Goal: Information Seeking & Learning: Find specific fact

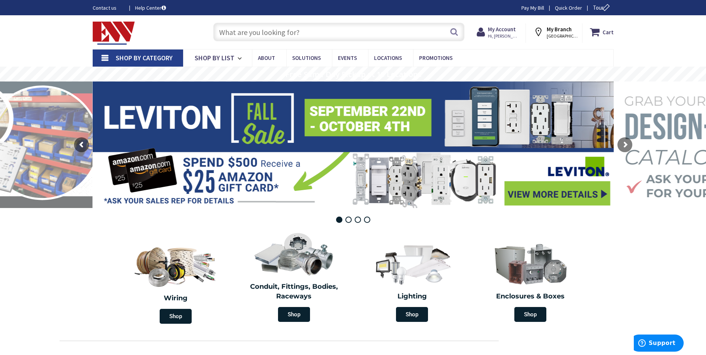
click at [532, 9] on link "Pay My Bill" at bounding box center [533, 7] width 23 height 7
paste input "EMT 1/2""
type input "EMT 1/2""
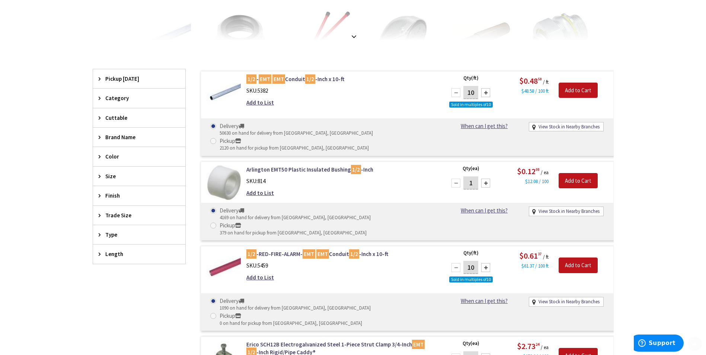
scroll to position [186, 0]
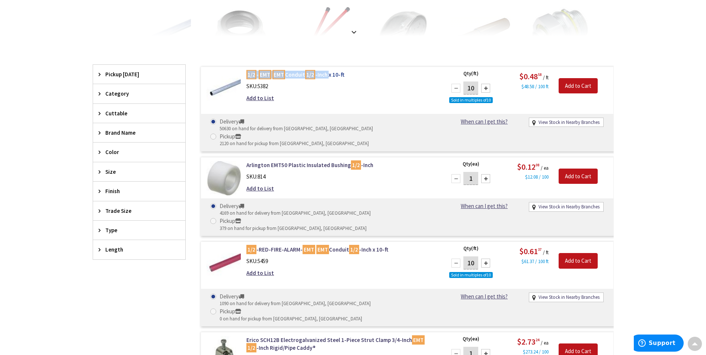
drag, startPoint x: 243, startPoint y: 74, endPoint x: 330, endPoint y: 76, distance: 87.2
click at [330, 76] on div "1/2 - EMT EMT Conduit 1/2 -Inch x 10-ft SKU: 5382 Add to List" at bounding box center [341, 88] width 201 height 35
copy link "1/2 - EMT EMT Conduit 1/2 -Inch"
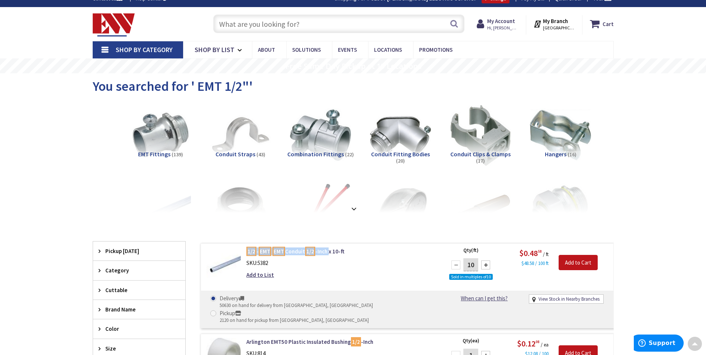
scroll to position [0, 0]
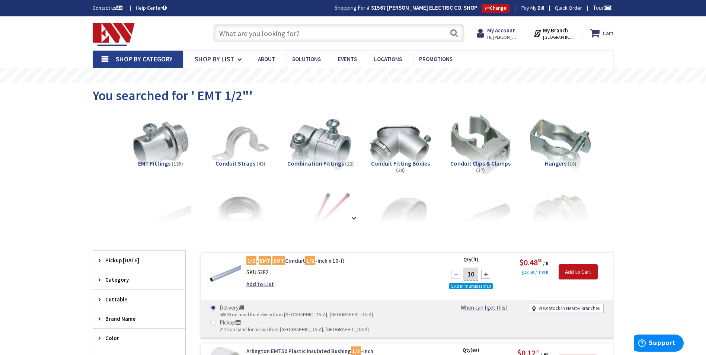
click at [229, 36] on input "text" at bounding box center [338, 33] width 251 height 19
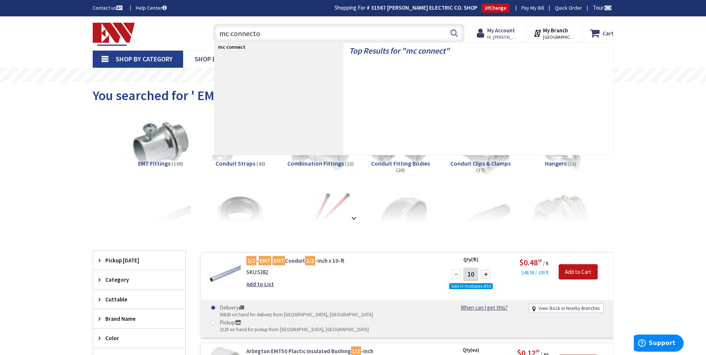
type input "mc connector"
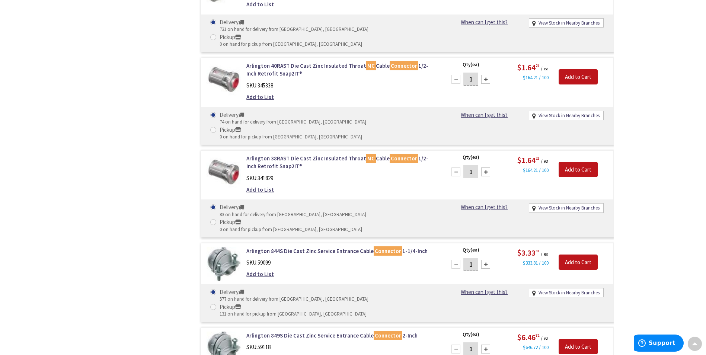
scroll to position [1055, 0]
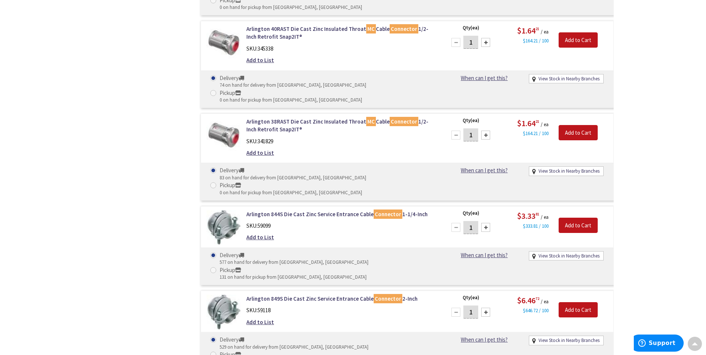
drag, startPoint x: 246, startPoint y: 191, endPoint x: 423, endPoint y: 190, distance: 177.3
drag, startPoint x: 423, startPoint y: 190, endPoint x: 409, endPoint y: 226, distance: 38.5
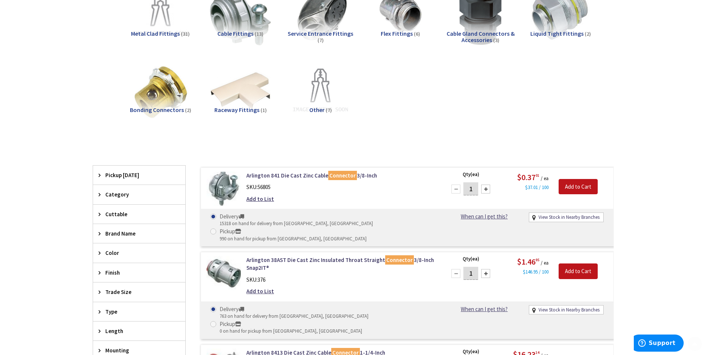
scroll to position [261, 0]
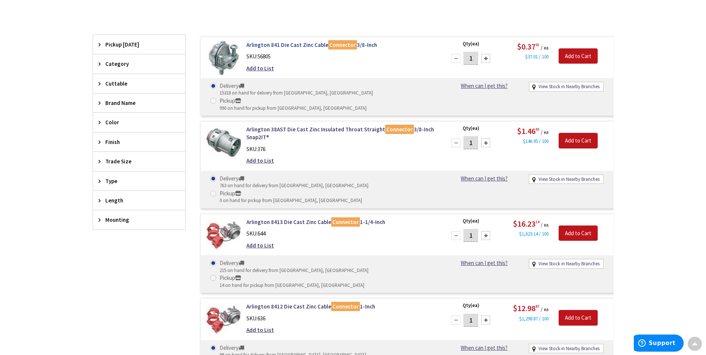
drag, startPoint x: 245, startPoint y: 45, endPoint x: 385, endPoint y: 43, distance: 140.1
click at [385, 43] on div "Arlington 841 Die Cast Zinc Cable Connector 3/8-Inch SKU: 56805 Add to List" at bounding box center [341, 58] width 201 height 35
copy link "Arlington 841 Die Cast Zinc Cable Connector 3/8-Inch"
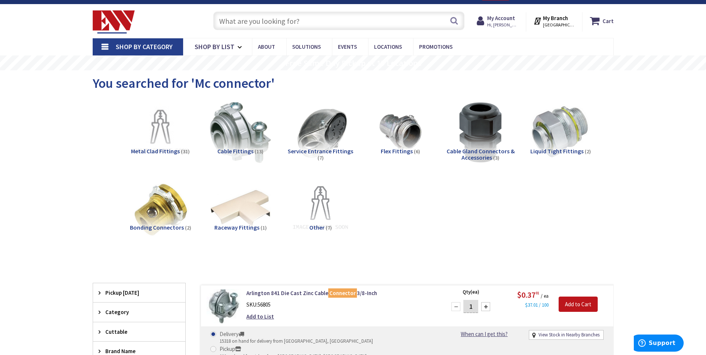
scroll to position [0, 0]
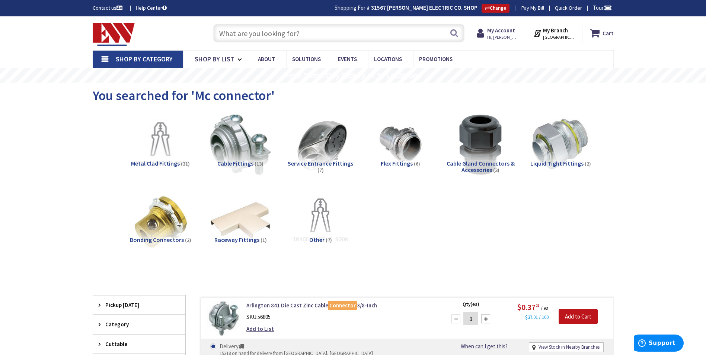
drag, startPoint x: 231, startPoint y: 35, endPoint x: 221, endPoint y: 31, distance: 10.5
click at [231, 35] on input "text" at bounding box center [338, 33] width 251 height 19
paste input "TAYMAC RB550S"
type input "TAYMAC RB550S"
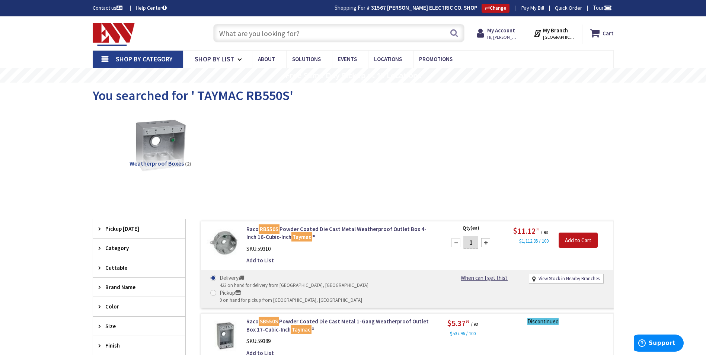
click at [234, 35] on input "text" at bounding box center [338, 33] width 251 height 19
paste input "CRS TP403"
type input "CRS TP403"
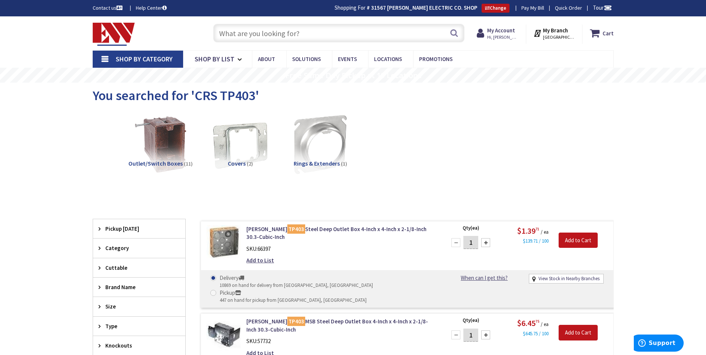
click at [237, 30] on input "text" at bounding box center [338, 33] width 251 height 19
paste input "CRS TP472"
type input "CRS TP472"
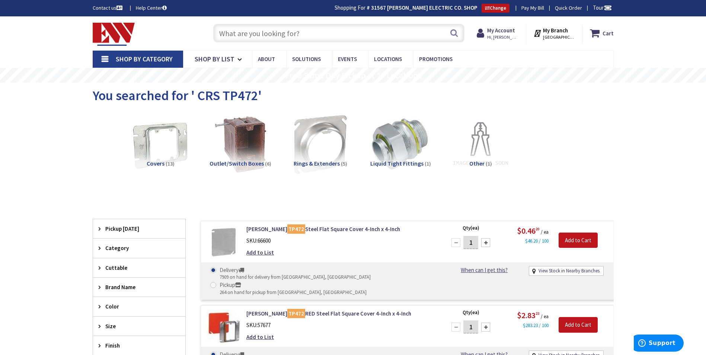
paste input "AFC A004-42-00 MC"
type input "AFC A004-42-00 MC"
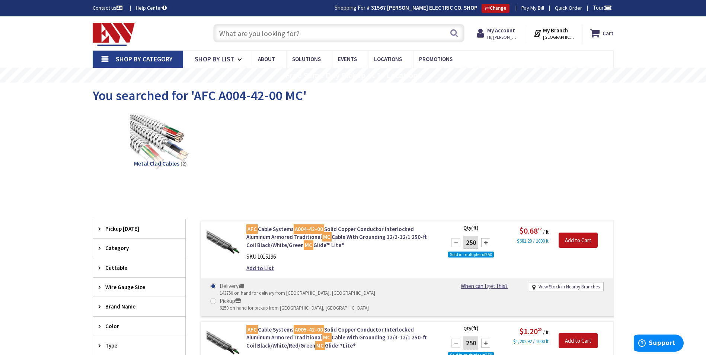
click at [236, 39] on input "text" at bounding box center [338, 33] width 251 height 19
paste input "MET ZSA1J"
type input "MET ZSA1J"
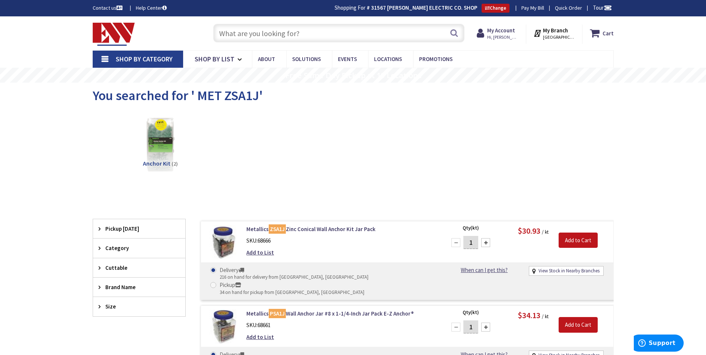
click at [224, 34] on input "text" at bounding box center [338, 33] width 251 height 19
paste input "CRS 450S"
type input "CRS 450S"
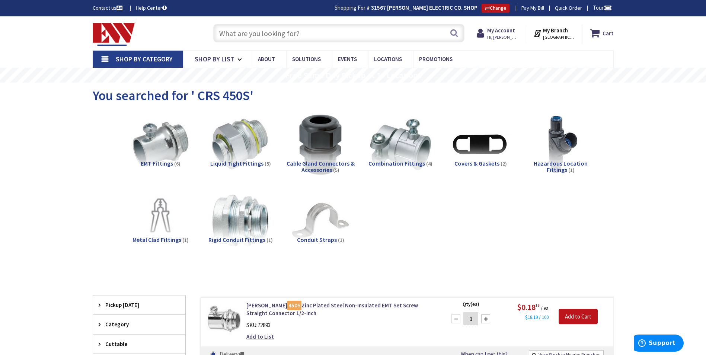
drag, startPoint x: 251, startPoint y: 32, endPoint x: 247, endPoint y: 31, distance: 3.7
click at [249, 31] on input "text" at bounding box center [338, 33] width 251 height 19
paste input "CRS 450S"
type input "CRS 450S"
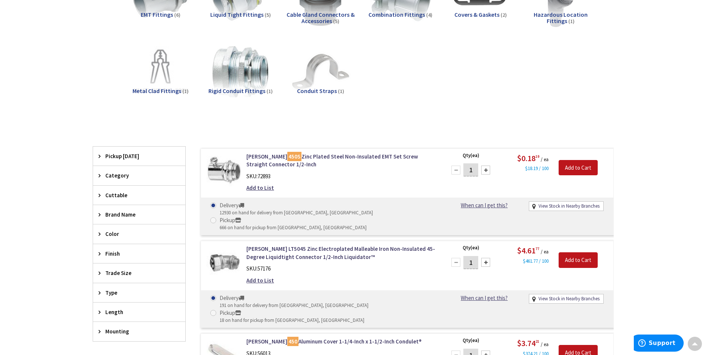
scroll to position [150, 0]
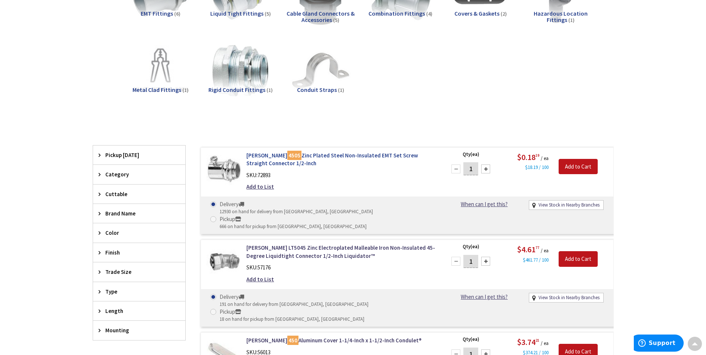
drag, startPoint x: 245, startPoint y: 155, endPoint x: 305, endPoint y: 166, distance: 61.1
click at [305, 166] on div "[PERSON_NAME] 450S Zinc Plated Steel Non-Insulated EMT Set Screw Straight Conne…" at bounding box center [341, 173] width 201 height 43
copy link "[PERSON_NAME] 450S Zinc Plated Steel Non-Insulated EMT Set Screw Straight Conne…"
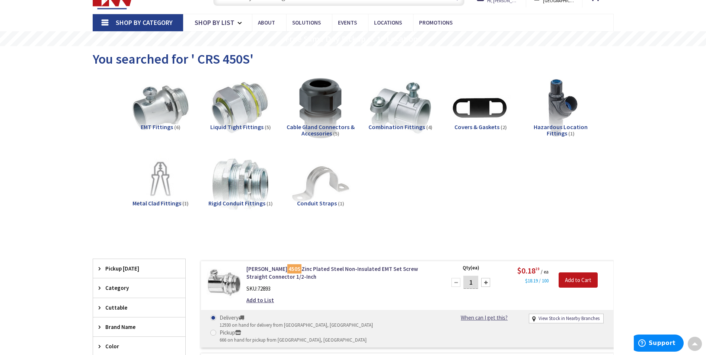
scroll to position [0, 0]
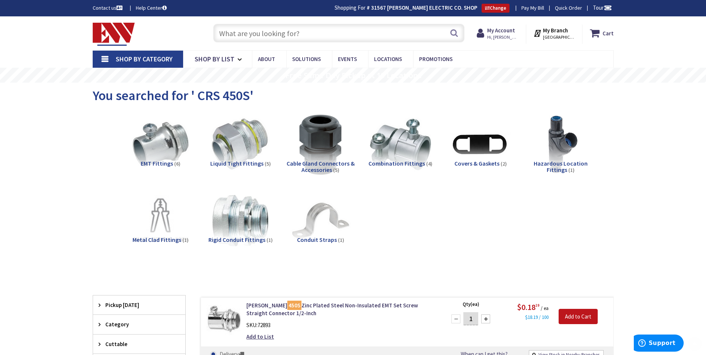
click at [235, 32] on input "text" at bounding box center [338, 33] width 251 height 19
paste input "CRS 460"
type input "CRS 460"
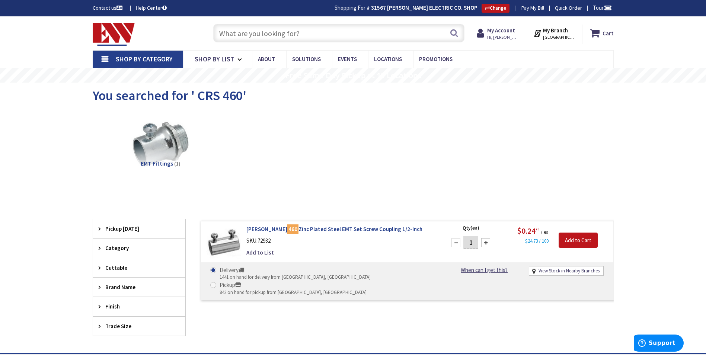
drag, startPoint x: 244, startPoint y: 229, endPoint x: 413, endPoint y: 225, distance: 168.7
click at [413, 225] on div "[PERSON_NAME] 460 Zinc Plated Steel EMT Set Screw Coupling 1/2-Inch SKU: 72932 …" at bounding box center [341, 242] width 201 height 35
copy link "[PERSON_NAME] 460 Zinc Plated Steel EMT Set Screw Coupling 1/2-Inch"
